Goal: Task Accomplishment & Management: Manage account settings

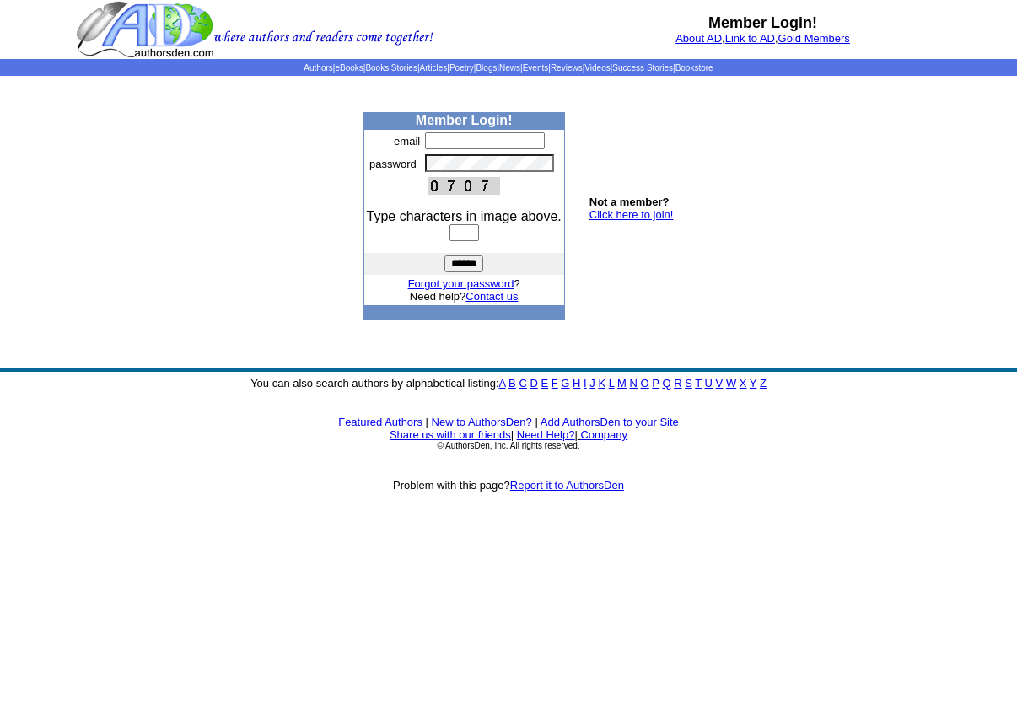
click at [441, 139] on input "text" at bounding box center [485, 140] width 120 height 17
type input "**********"
click at [469, 237] on input "text" at bounding box center [464, 232] width 30 height 17
type input "****"
drag, startPoint x: 469, startPoint y: 266, endPoint x: 536, endPoint y: 282, distance: 69.5
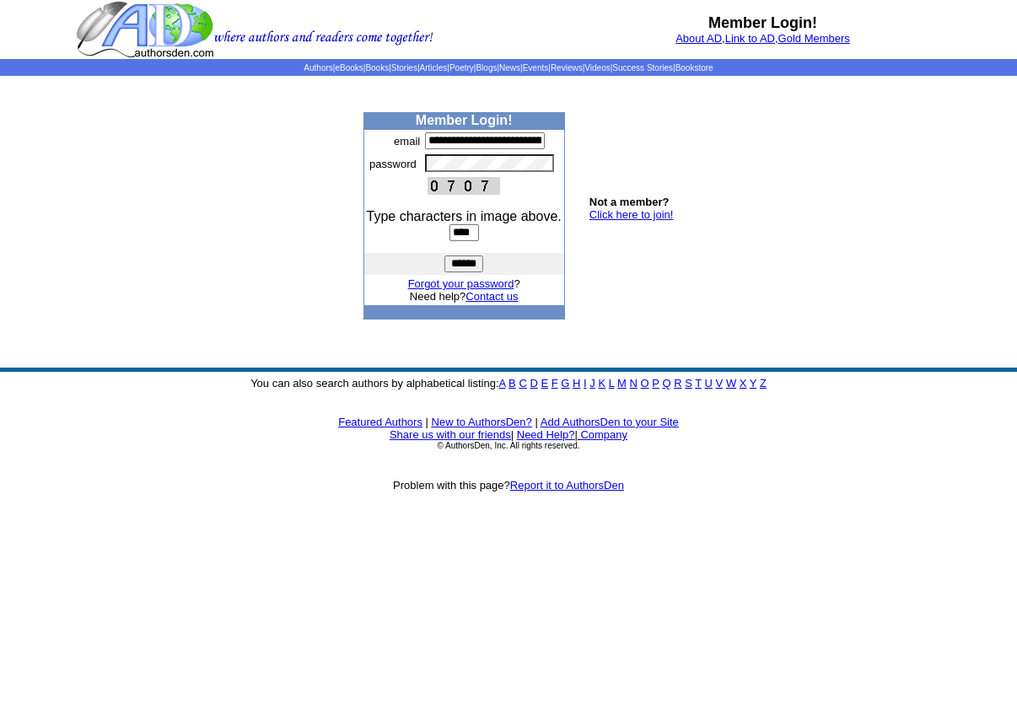
click at [469, 266] on input "******" at bounding box center [463, 263] width 39 height 17
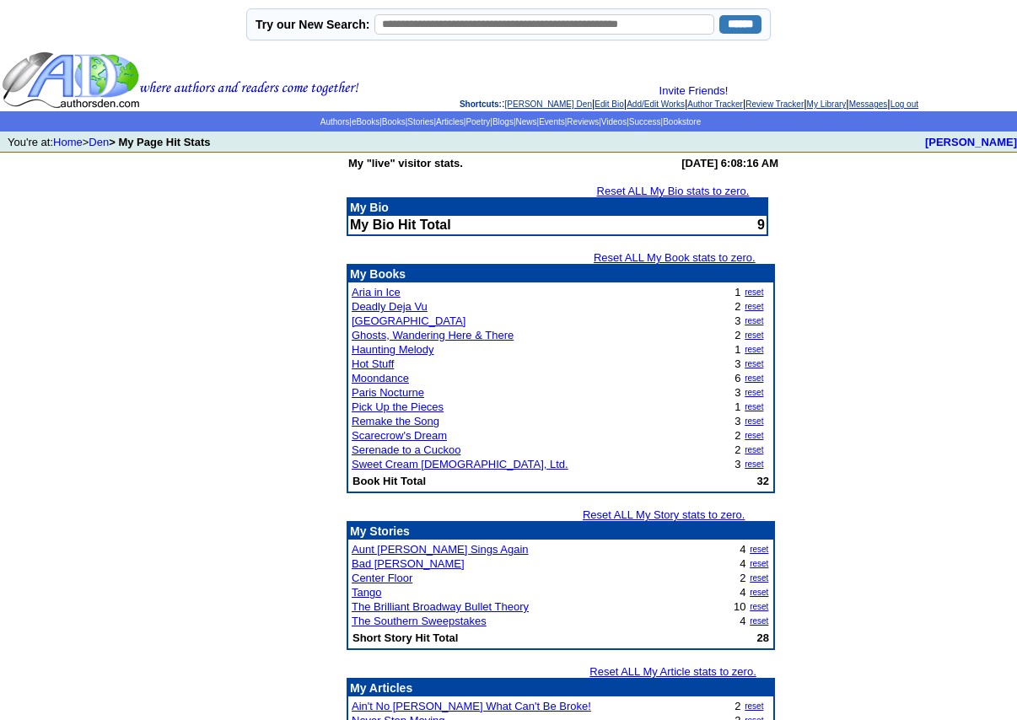
click at [683, 191] on link "Reset ALL My Bio stats to zero." at bounding box center [673, 191] width 153 height 13
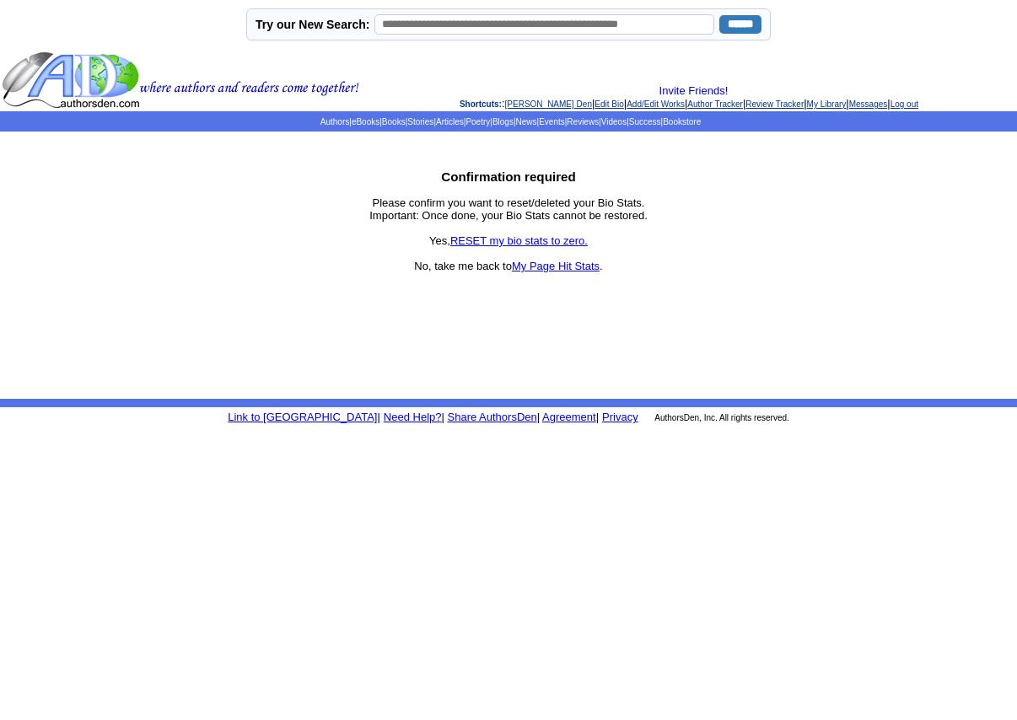
drag, startPoint x: 514, startPoint y: 241, endPoint x: 557, endPoint y: 250, distance: 43.8
click at [514, 241] on link "RESET my bio stats to zero." at bounding box center [518, 240] width 137 height 13
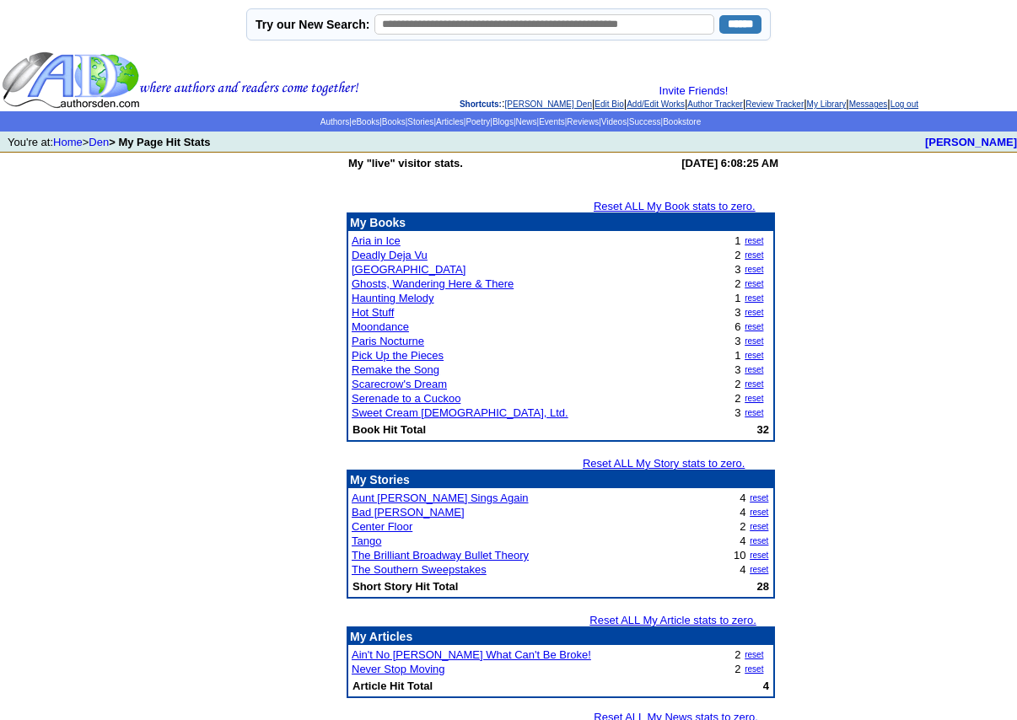
click at [679, 206] on link "Reset ALL My Book stats to zero." at bounding box center [674, 206] width 162 height 13
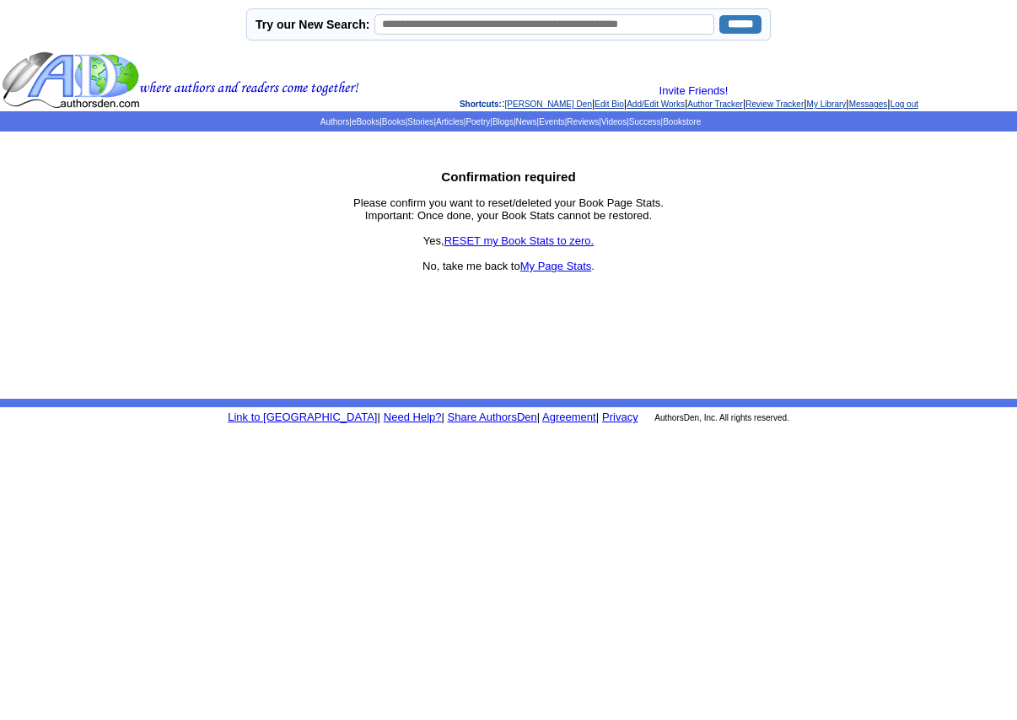
click at [526, 239] on link "RESET my Book Stats to zero." at bounding box center [519, 240] width 150 height 13
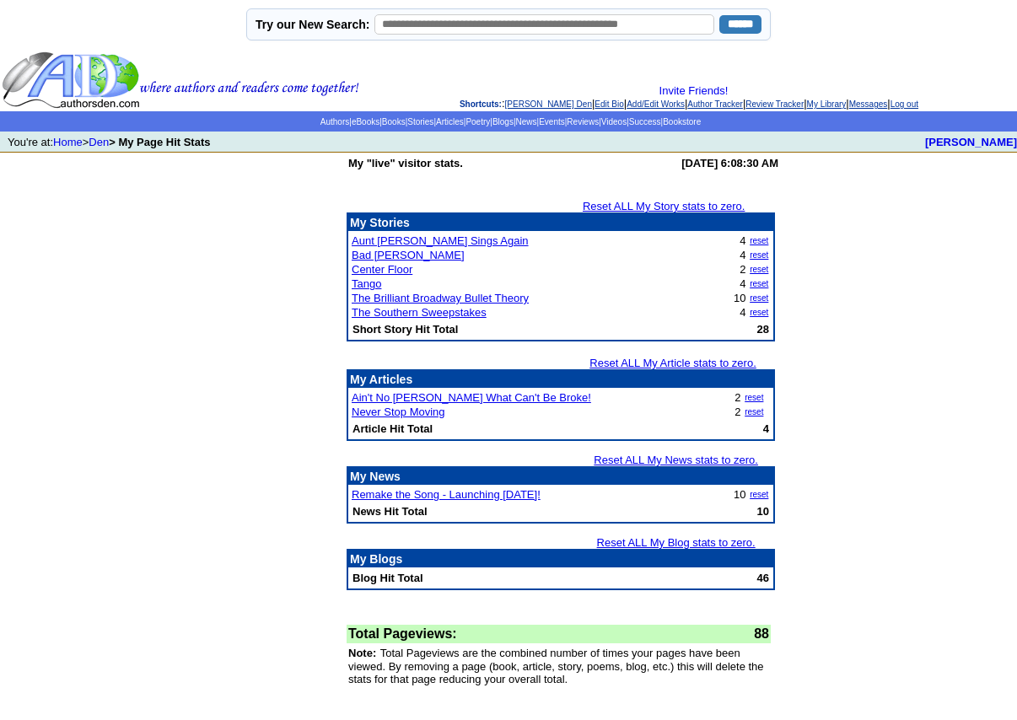
click at [648, 207] on link "Reset ALL My Story stats to zero." at bounding box center [664, 206] width 162 height 13
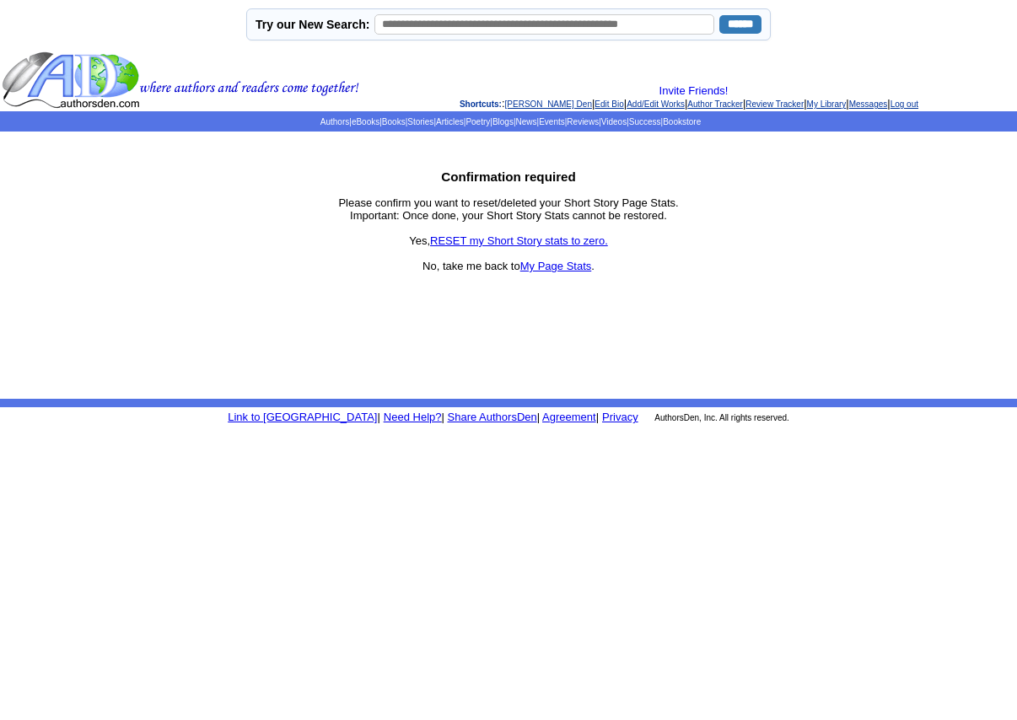
click at [522, 239] on link "RESET my Short Story stats to zero." at bounding box center [519, 240] width 178 height 13
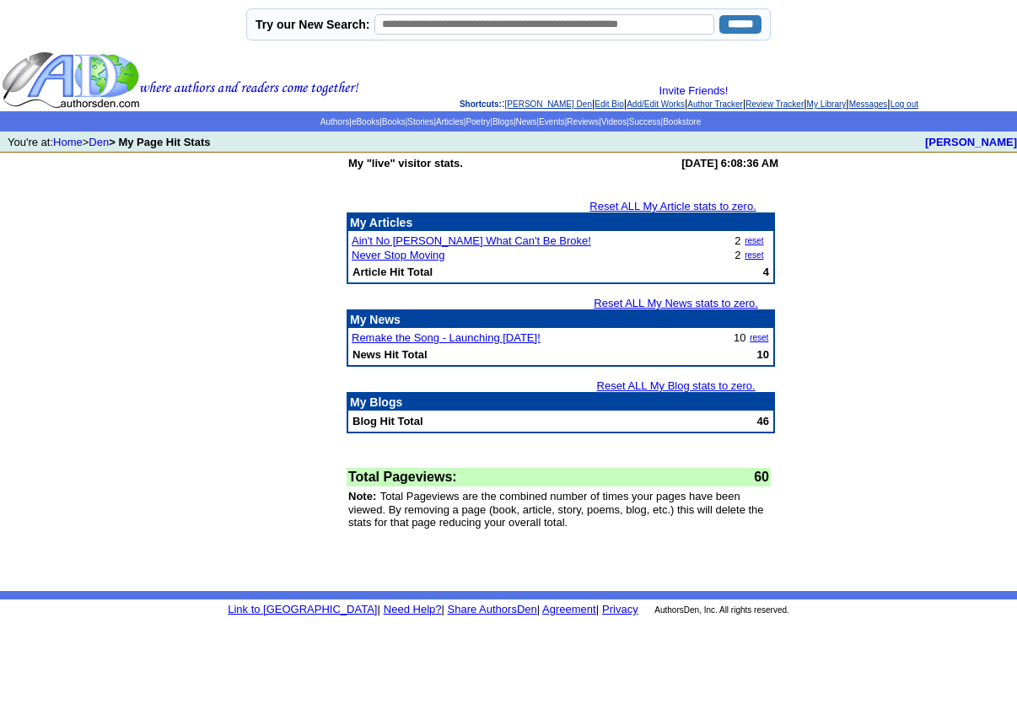
click at [670, 205] on link "Reset ALL My Article stats to zero." at bounding box center [672, 206] width 167 height 13
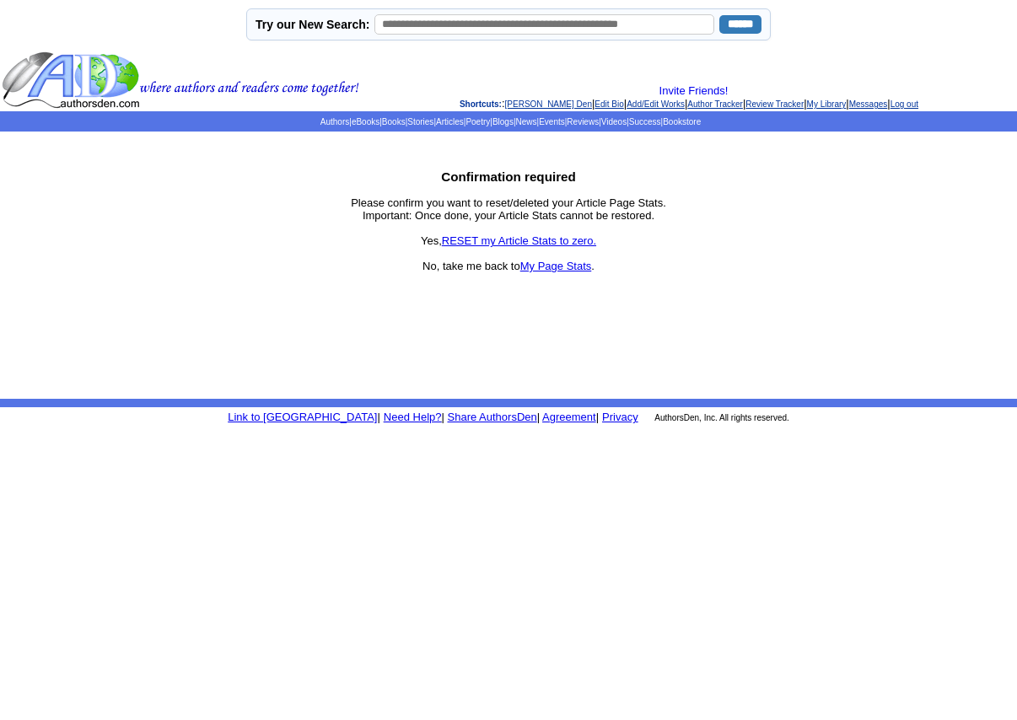
click at [555, 239] on link "RESET my Article Stats to zero." at bounding box center [519, 240] width 154 height 13
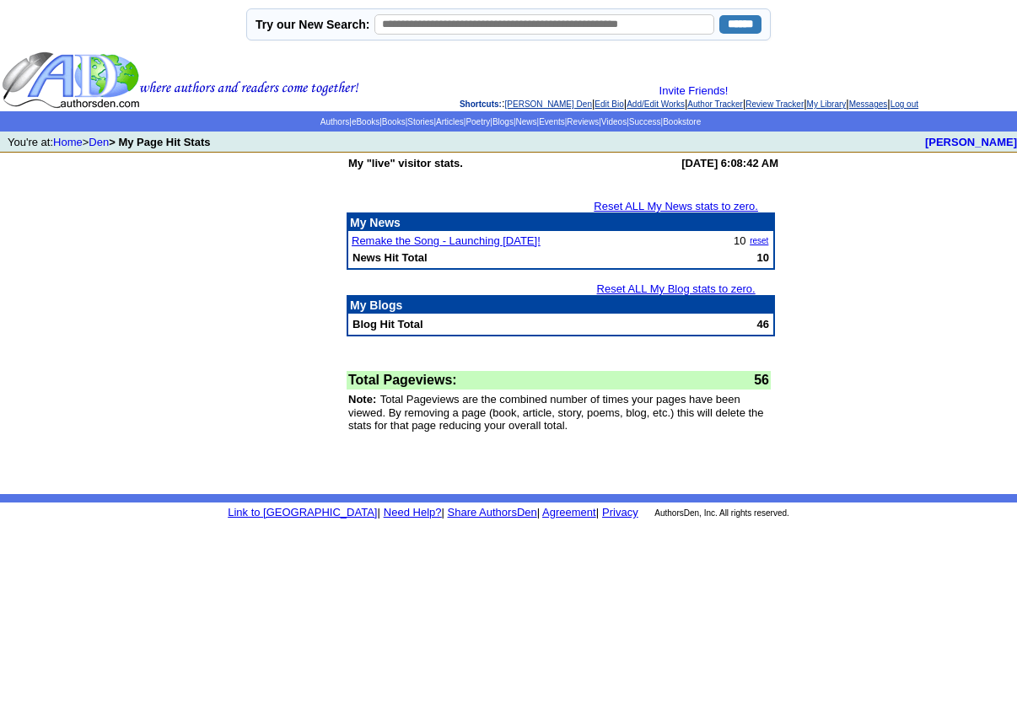
click at [658, 290] on link "Reset ALL My Blog stats to zero." at bounding box center [676, 288] width 158 height 13
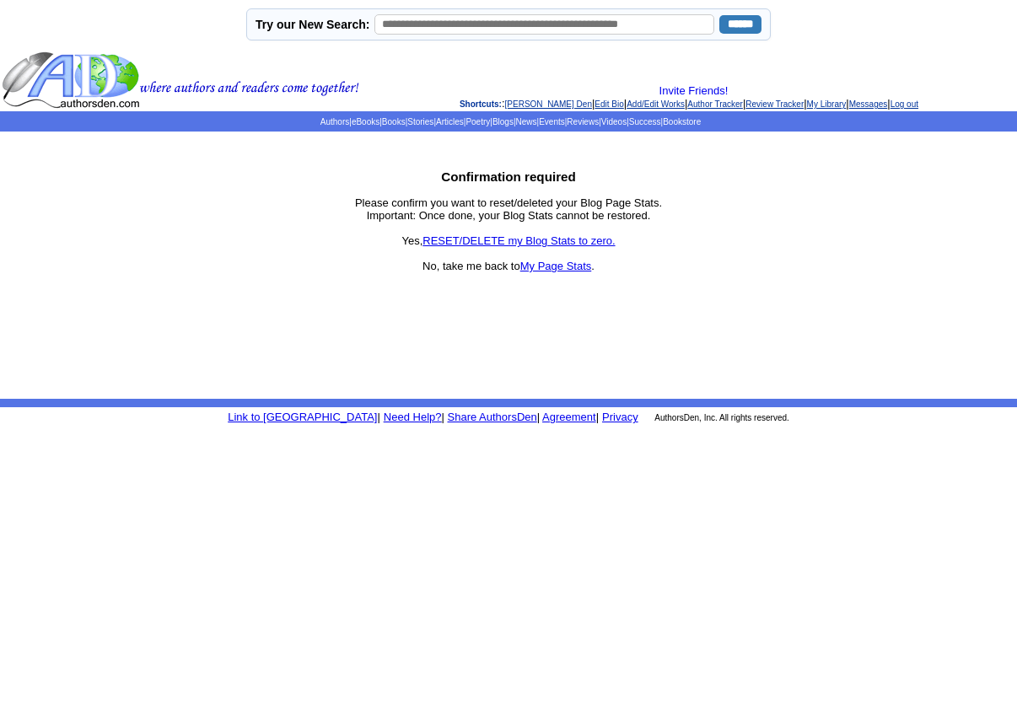
click at [531, 243] on link "RESET/DELETE my Blog Stats to zero." at bounding box center [518, 240] width 192 height 13
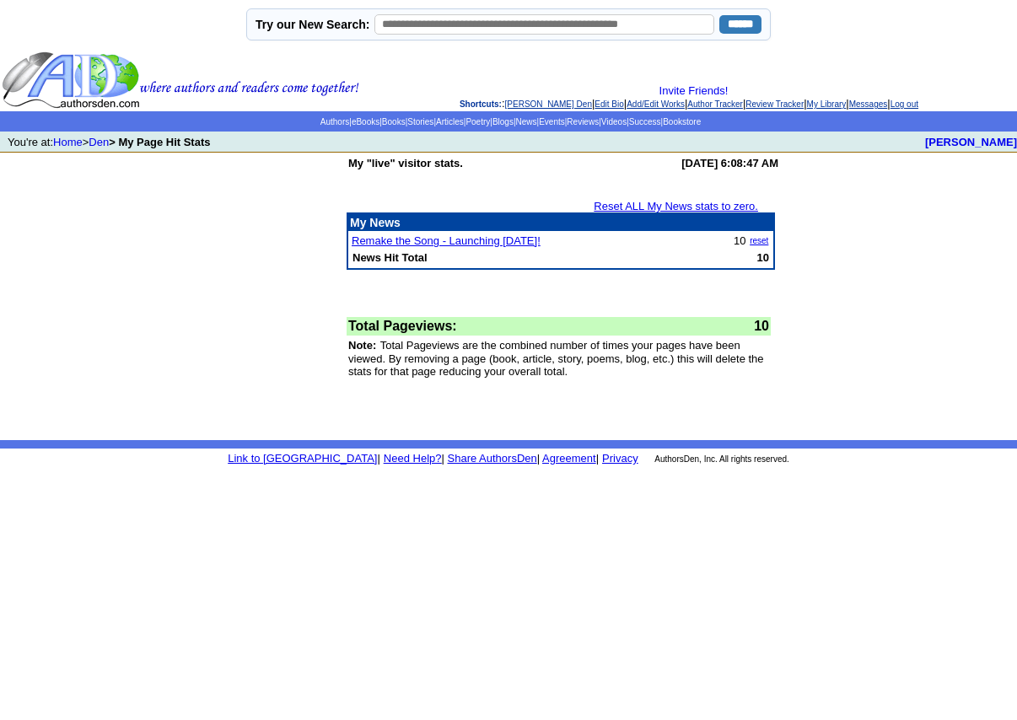
click at [834, 307] on td "My "live" visitor stats. Friday, September 12, 2025 at 6:08:47 AM Reset ALL My …" at bounding box center [508, 296] width 1017 height 287
